Goal: Information Seeking & Learning: Stay updated

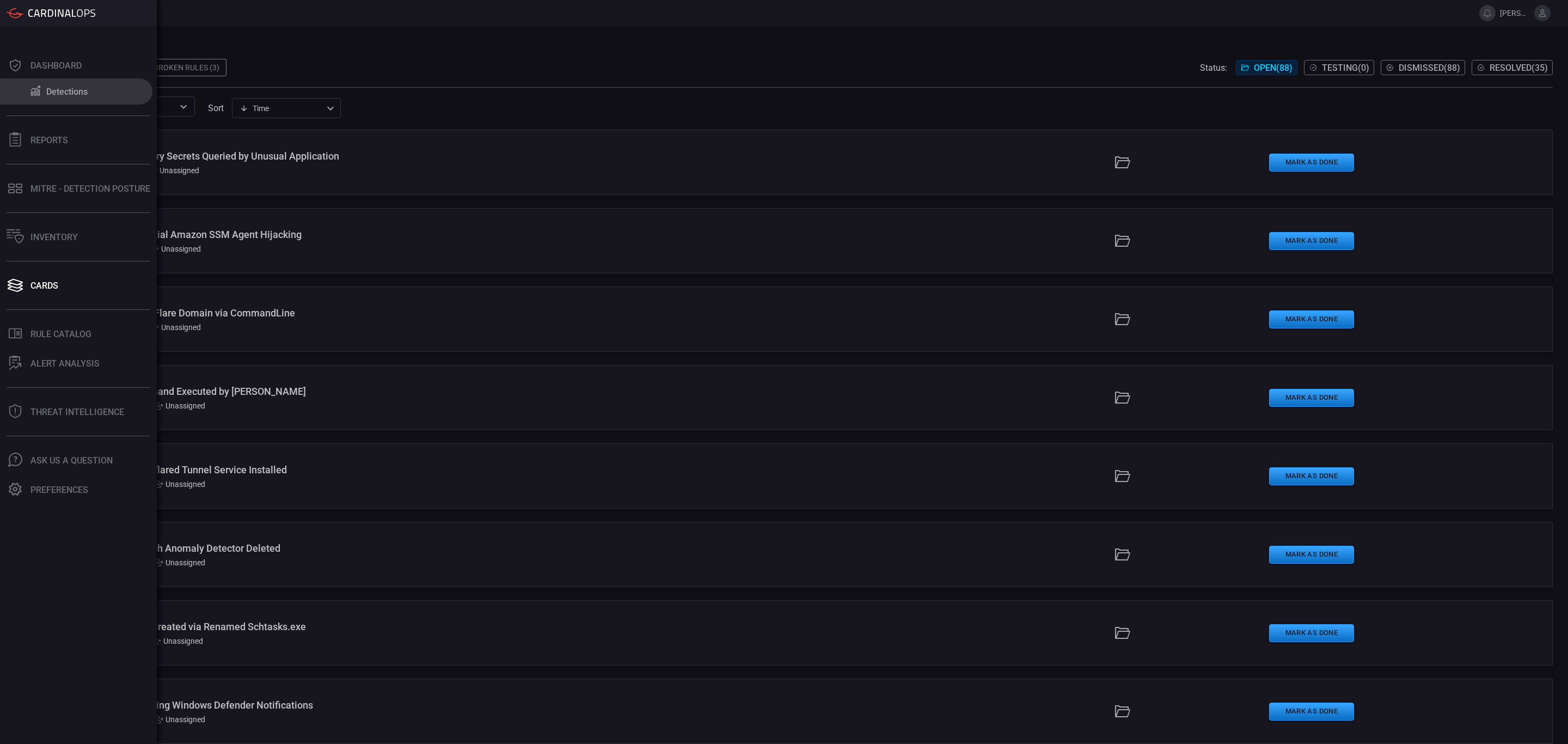
click at [68, 94] on div "Detections" at bounding box center [67, 91] width 42 height 10
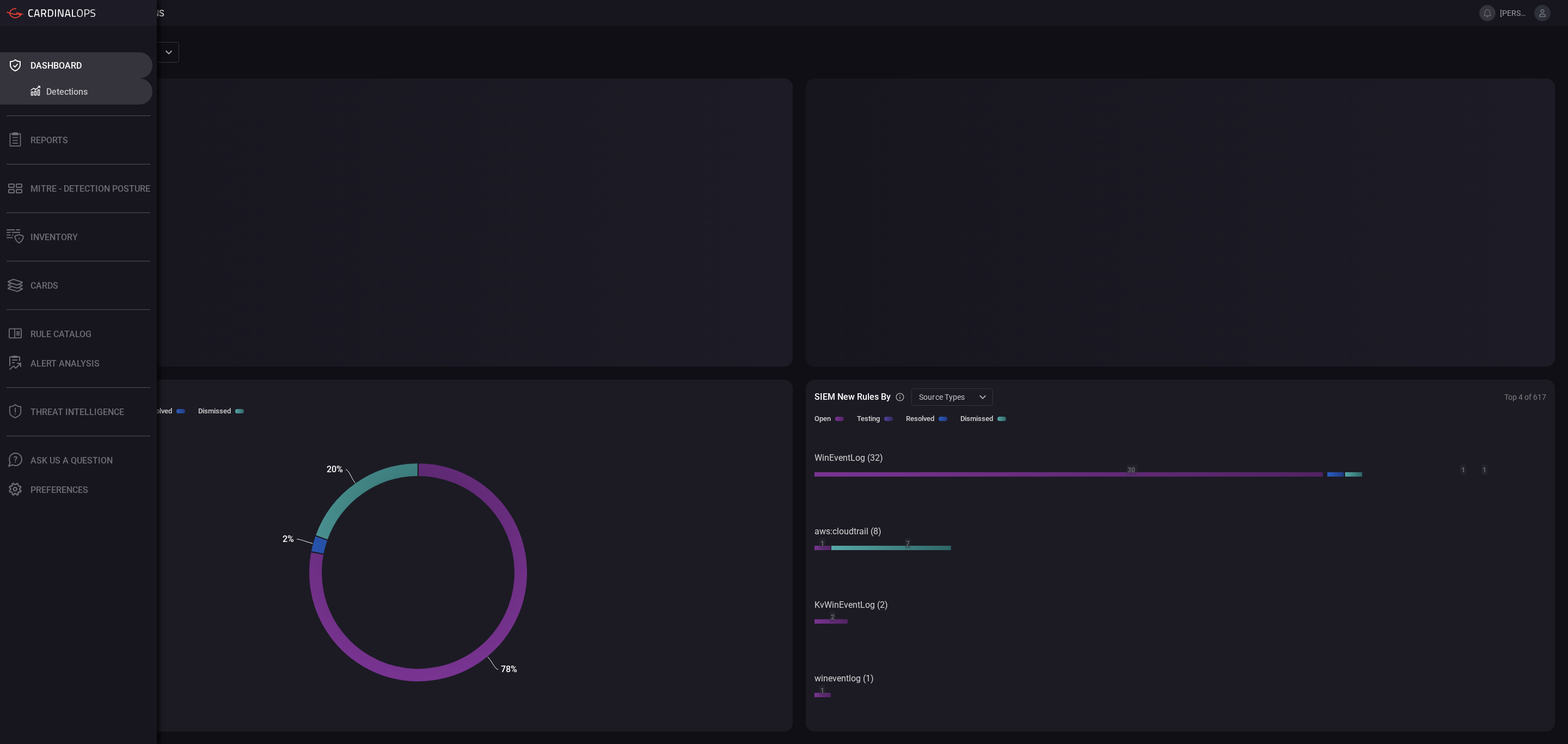
click at [18, 72] on icon at bounding box center [15, 66] width 17 height 15
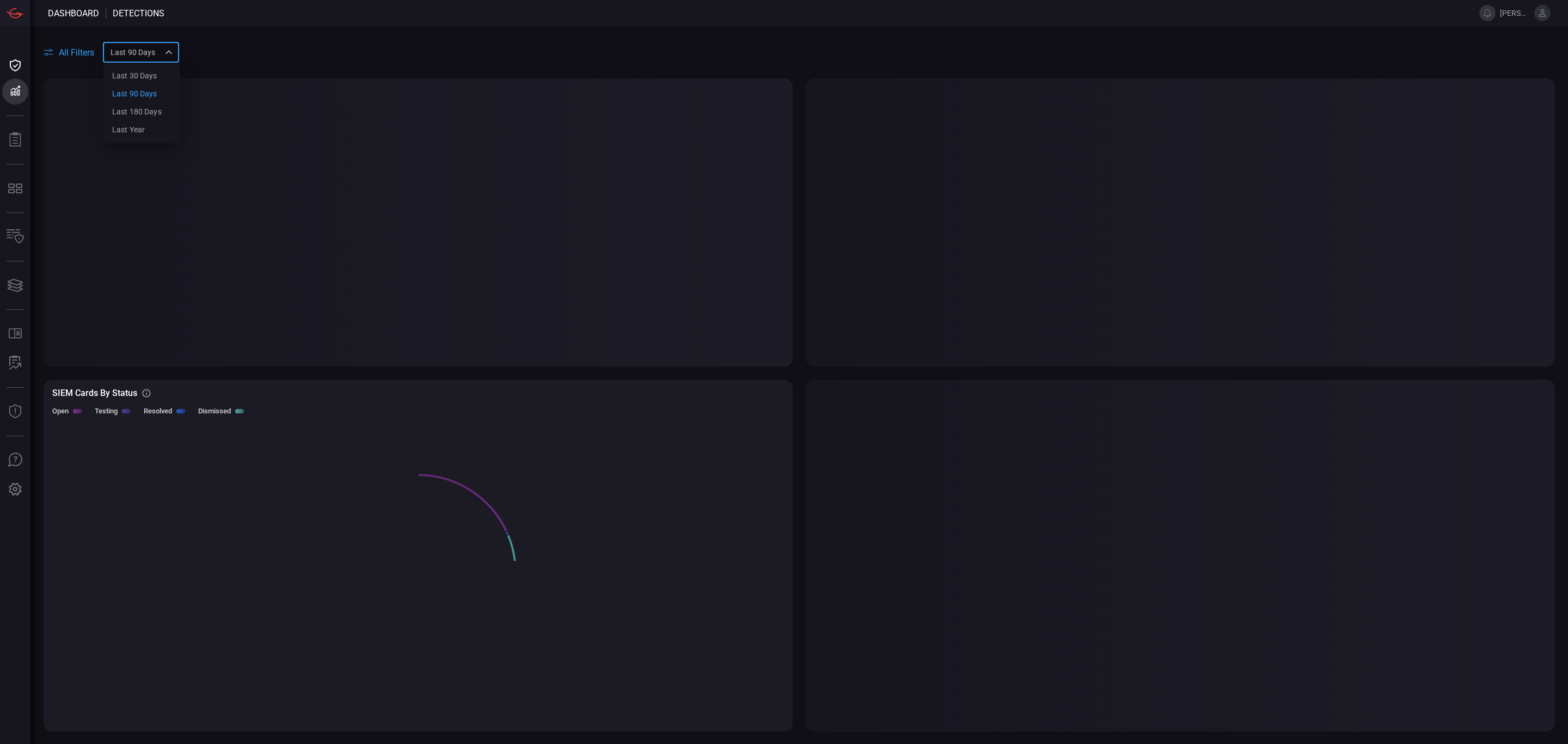
click at [170, 49] on div "Last 90 days quarter Last 30 days Last 90 days Last 180 days Last year ​" at bounding box center [141, 51] width 76 height 20
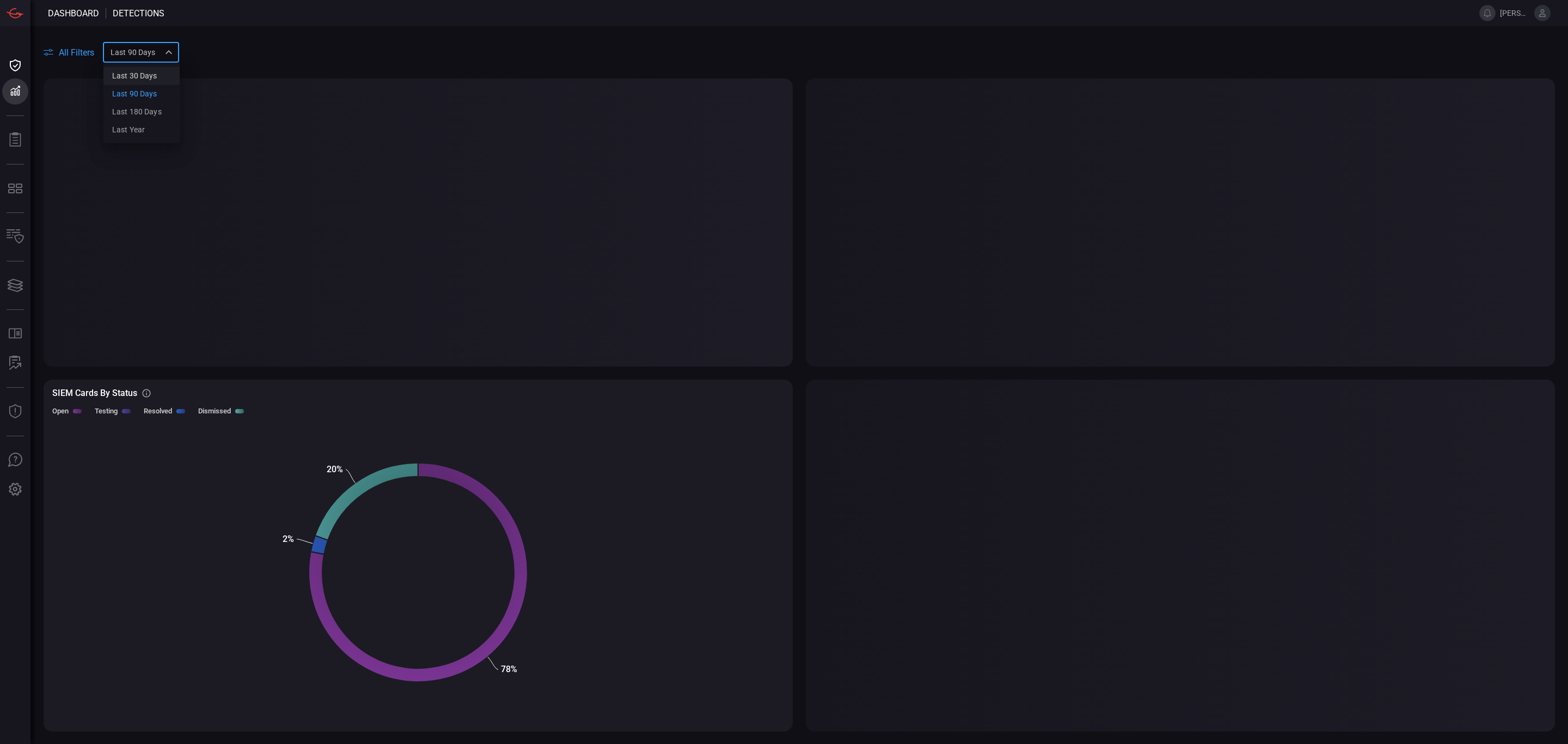
click at [149, 77] on div "Last 30 days" at bounding box center [135, 76] width 46 height 11
type input "month"
